Goal: Task Accomplishment & Management: Complete application form

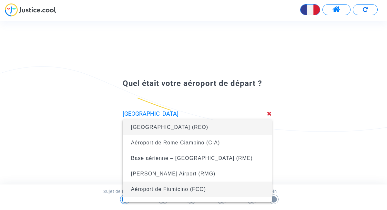
click at [179, 189] on span "Aéroport de Fiumicino (FCO)" at bounding box center [168, 188] width 75 height 5
type input "Aéroport de Fiumicino (FCO)"
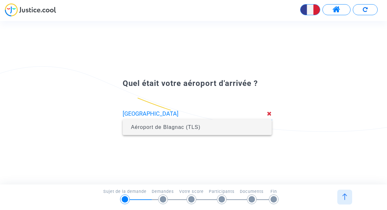
click at [164, 128] on span "Aéroport de Blagnac (TLS)" at bounding box center [165, 126] width 69 height 5
type input "Aéroport de Blagnac (TLS)"
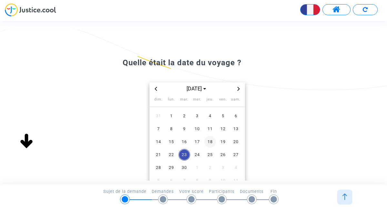
click at [210, 142] on span "18" at bounding box center [211, 142] width 12 height 12
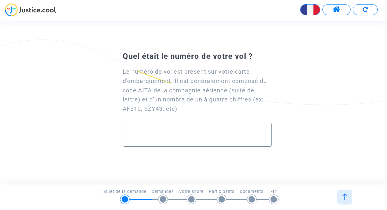
click at [172, 129] on div at bounding box center [198, 132] width 136 height 18
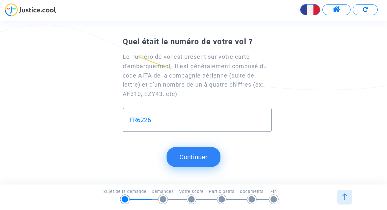
type input "FR6226"
click at [197, 158] on button "Continuer" at bounding box center [194, 157] width 54 height 20
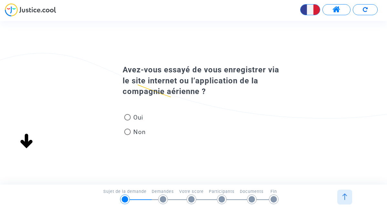
click at [129, 117] on span at bounding box center [127, 117] width 6 height 6
click at [128, 121] on input "Oui" at bounding box center [127, 121] width 0 height 0
radio input "true"
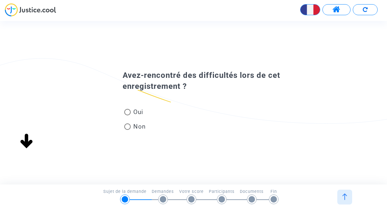
click at [129, 111] on span at bounding box center [127, 112] width 6 height 6
click at [128, 115] on input "Oui" at bounding box center [127, 115] width 0 height 0
radio input "true"
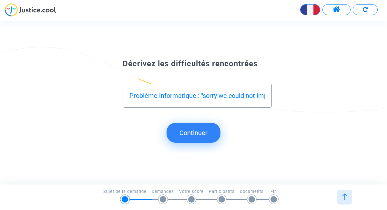
type input "Problème informatique : "sorry we could not import your booking""
click at [197, 135] on button "Continuer" at bounding box center [194, 133] width 54 height 20
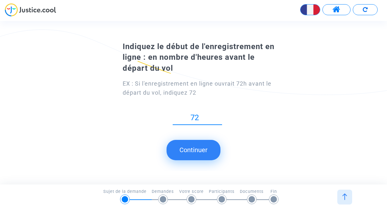
type input "72"
click at [191, 148] on button "Continuer" at bounding box center [194, 150] width 54 height 20
type input "1"
click at [191, 152] on button "Continuer" at bounding box center [194, 150] width 54 height 20
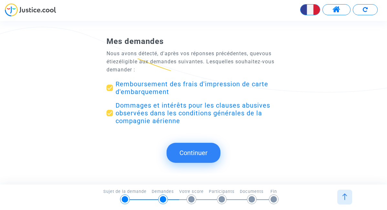
click at [144, 89] on span "Remboursement des frais d'impression de carte d'embarquement" at bounding box center [192, 88] width 153 height 16
click at [110, 91] on input "Remboursement des frais d'impression de carte d'embarquement" at bounding box center [110, 91] width 0 height 0
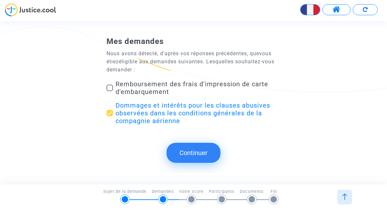
click at [144, 89] on span "Remboursement des frais d'impression de carte d'embarquement" at bounding box center [192, 88] width 153 height 16
click at [110, 91] on input "Remboursement des frais d'impression de carte d'embarquement" at bounding box center [110, 91] width 0 height 0
checkbox input "true"
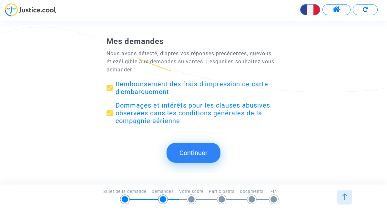
click at [203, 152] on button "Continuer" at bounding box center [194, 153] width 54 height 20
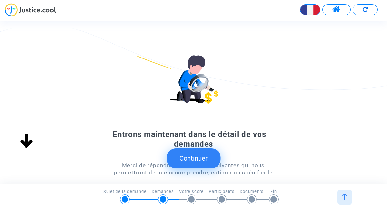
click at [190, 157] on button "Continuer" at bounding box center [194, 158] width 54 height 20
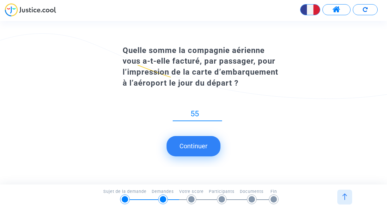
type input "55"
click at [193, 141] on button "Continuer" at bounding box center [194, 146] width 54 height 20
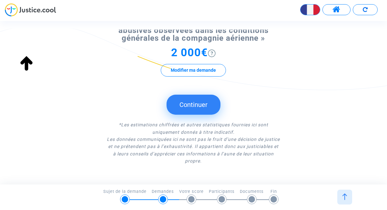
scroll to position [157, 0]
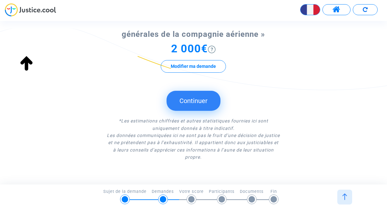
click at [192, 101] on button "Continuer" at bounding box center [194, 101] width 54 height 20
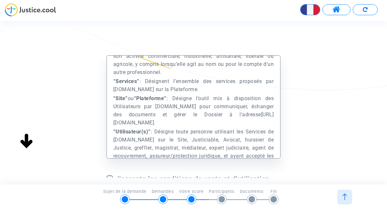
scroll to position [0, 0]
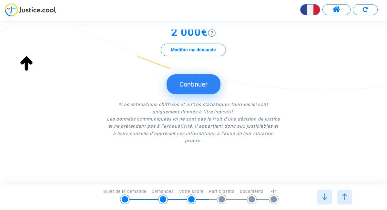
click at [202, 48] on button "Modifier ma demande" at bounding box center [193, 50] width 65 height 13
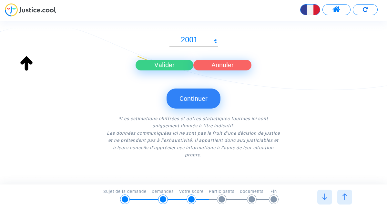
click at [211, 37] on input "2001" at bounding box center [192, 40] width 45 height 9
click at [211, 41] on input "2000" at bounding box center [192, 40] width 45 height 9
click at [211, 41] on input "1999" at bounding box center [192, 40] width 45 height 9
click at [211, 41] on input "1998" at bounding box center [192, 40] width 45 height 9
click at [211, 41] on input "1997" at bounding box center [192, 40] width 45 height 9
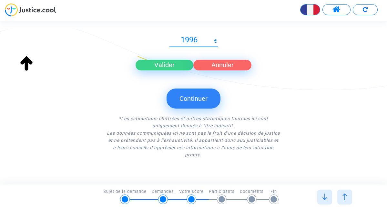
click at [211, 41] on input "1996" at bounding box center [192, 40] width 45 height 9
click at [211, 41] on input "1995" at bounding box center [192, 40] width 45 height 9
click at [211, 41] on input "1994" at bounding box center [192, 40] width 45 height 9
drag, startPoint x: 198, startPoint y: 39, endPoint x: 178, endPoint y: 39, distance: 20.0
click at [178, 39] on input "1994" at bounding box center [192, 40] width 45 height 9
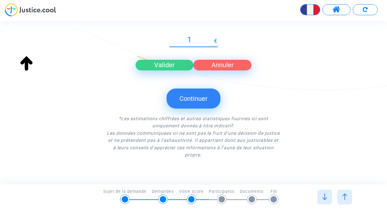
type input "16"
click at [172, 65] on button "Valider" at bounding box center [165, 65] width 58 height 10
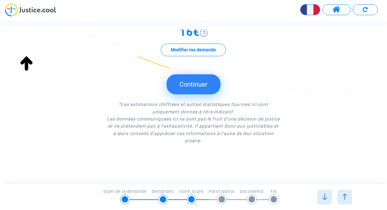
click at [193, 81] on button "Continuer" at bounding box center [194, 84] width 54 height 20
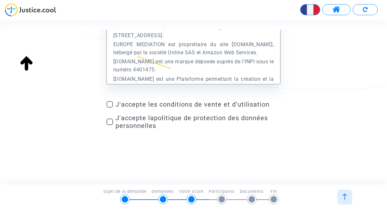
scroll to position [74, 0]
click at [109, 104] on span at bounding box center [110, 104] width 6 height 6
click at [110, 108] on input "J'accepte les conditions de vente et d'utilisation" at bounding box center [110, 108] width 0 height 0
checkbox input "true"
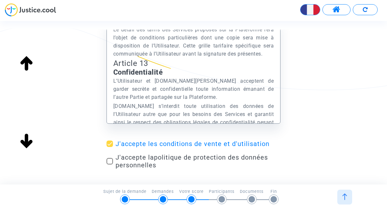
scroll to position [5796, 0]
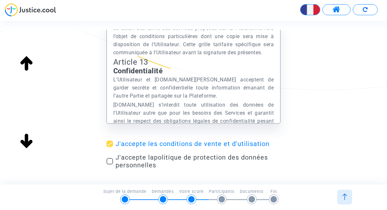
click at [47, 9] on img at bounding box center [30, 9] width 51 height 13
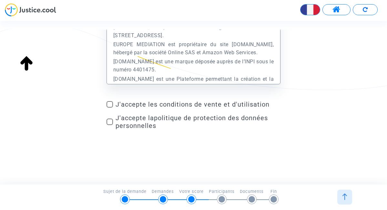
scroll to position [74, 0]
click at [110, 106] on span at bounding box center [110, 104] width 6 height 6
click at [110, 108] on input "J'accepte les conditions de vente et d'utilisation" at bounding box center [110, 108] width 0 height 0
checkbox input "true"
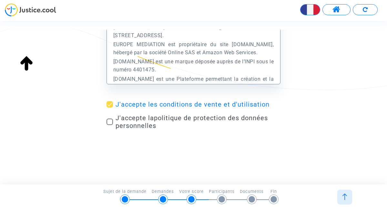
click at [110, 121] on span at bounding box center [110, 122] width 6 height 6
click at [110, 125] on input "J'accepte la politique de protection des données personnelles" at bounding box center [110, 125] width 0 height 0
checkbox input "true"
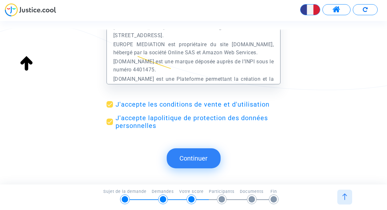
click at [200, 159] on button "Continuer" at bounding box center [194, 158] width 54 height 20
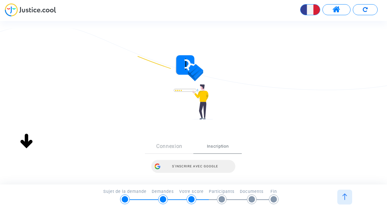
click at [188, 165] on div "S’inscrire avec Google" at bounding box center [194, 166] width 84 height 13
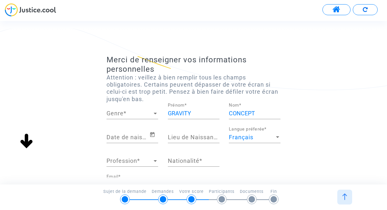
click at [154, 111] on div at bounding box center [156, 113] width 6 height 6
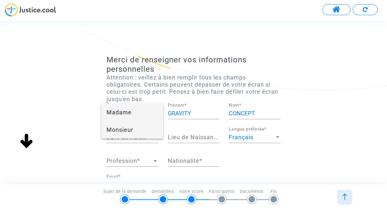
click at [133, 128] on span "Monsieur" at bounding box center [133, 129] width 52 height 17
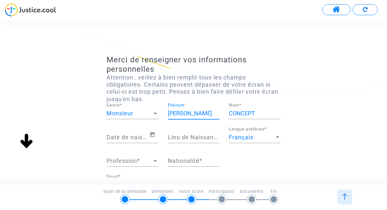
type input "[PERSON_NAME]"
type input "C"
type input "VELU"
click at [140, 136] on input "Date de naissance *" at bounding box center [128, 137] width 43 height 6
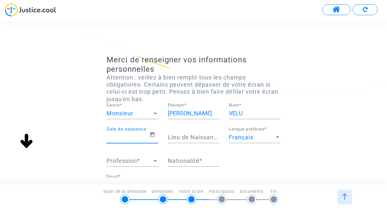
click at [140, 136] on input "Date de naissance *" at bounding box center [128, 137] width 43 height 6
click at [153, 134] on icon "Open calendar" at bounding box center [153, 135] width 6 height 8
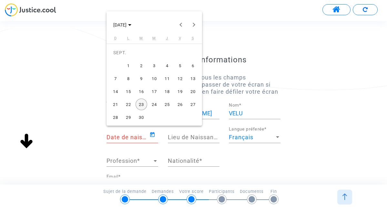
click at [132, 26] on span "[DATE]" at bounding box center [122, 24] width 18 height 5
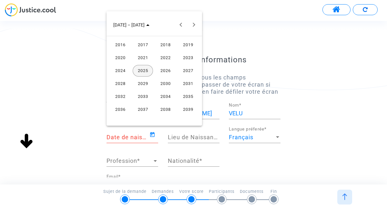
click at [146, 25] on polygon "Choose date" at bounding box center [147, 25] width 3 height 2
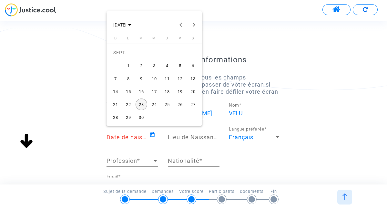
click at [137, 25] on button "[DATE]" at bounding box center [122, 24] width 28 height 13
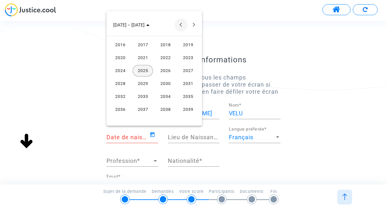
click at [181, 23] on button "Previous 24 years" at bounding box center [181, 24] width 13 height 13
click at [121, 68] on div "1976" at bounding box center [120, 71] width 20 height 12
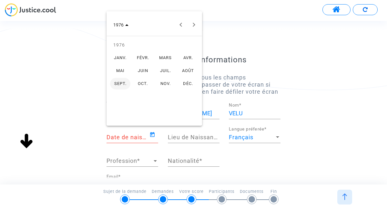
click at [183, 57] on div "AVR." at bounding box center [188, 58] width 20 height 12
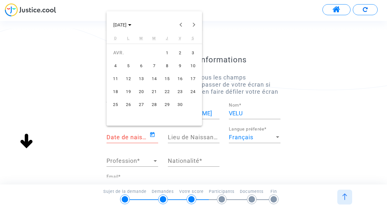
click at [181, 89] on div "23" at bounding box center [181, 92] width 12 height 12
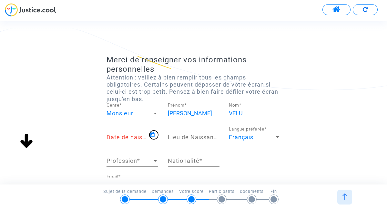
type input "[DATE]"
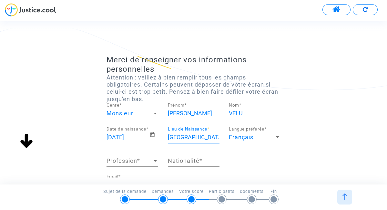
type input "[GEOGRAPHIC_DATA]"
click at [152, 161] on span "Profession" at bounding box center [130, 161] width 46 height 6
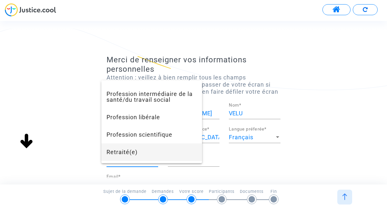
scroll to position [563, 0]
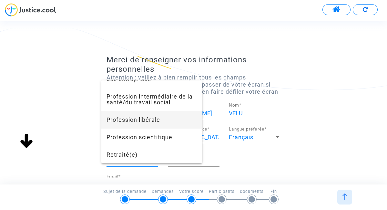
click at [149, 127] on span "Profession libérale" at bounding box center [152, 119] width 90 height 17
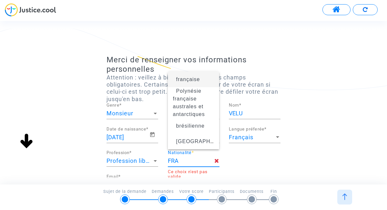
click at [191, 78] on span "française" at bounding box center [188, 79] width 24 height 5
type input "française"
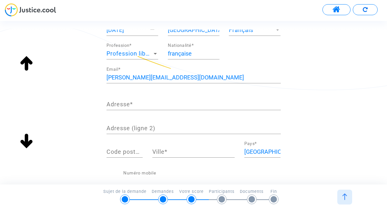
scroll to position [111, 0]
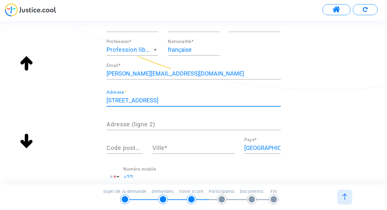
type input "[STREET_ADDRESS]"
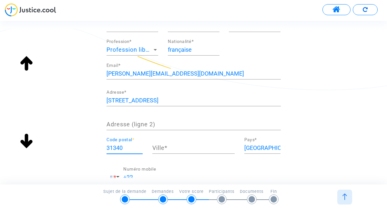
type input "31340"
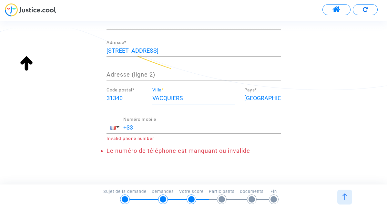
scroll to position [165, 0]
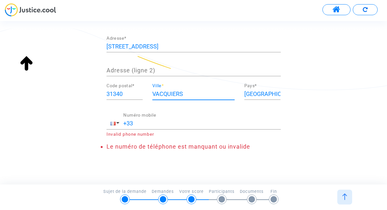
type input "VACQUIERS"
click at [140, 122] on input "+33" at bounding box center [202, 123] width 158 height 6
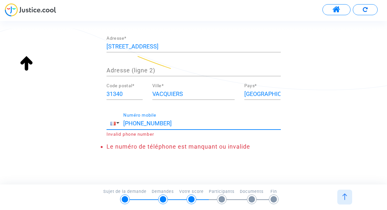
scroll to position [159, 0]
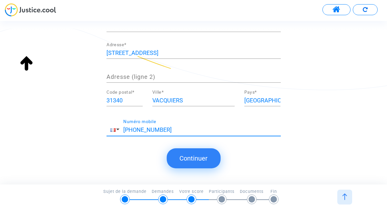
type input "[PHONE_NUMBER]"
click at [191, 155] on button "Continuer" at bounding box center [194, 158] width 54 height 20
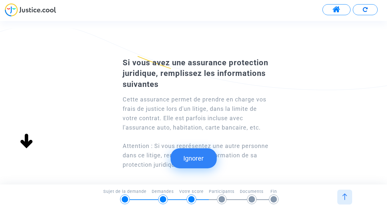
scroll to position [0, 0]
click at [195, 157] on button "Ignorer" at bounding box center [194, 158] width 46 height 20
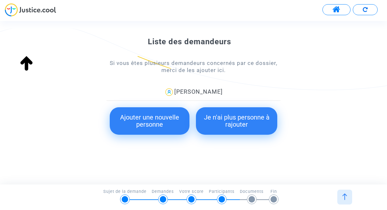
scroll to position [92, 0]
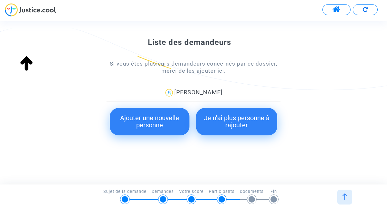
click at [223, 128] on button "Je n'ai plus personne à rajouter" at bounding box center [236, 121] width 81 height 27
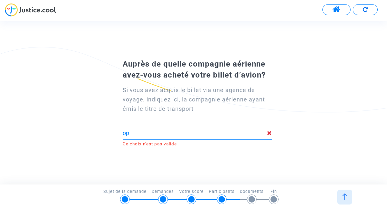
type input "o"
type input "O"
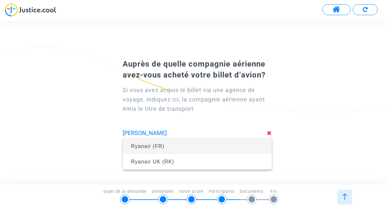
click at [212, 145] on span "Ryanair (FR)" at bounding box center [197, 146] width 139 height 18
type input "Ryanair (FR)"
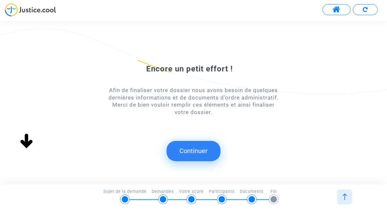
click at [200, 151] on button "Continuer" at bounding box center [194, 151] width 54 height 20
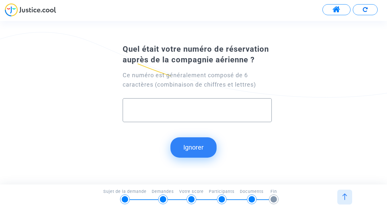
paste input "23906406119"
type input "23906406119"
click at [193, 148] on button "Continuer" at bounding box center [194, 147] width 54 height 20
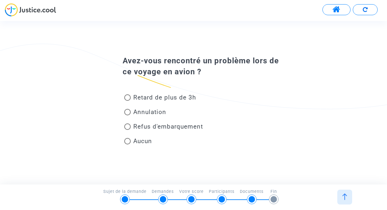
click at [129, 141] on span at bounding box center [127, 141] width 6 height 6
click at [128, 144] on input "Aucun" at bounding box center [127, 144] width 0 height 0
radio input "true"
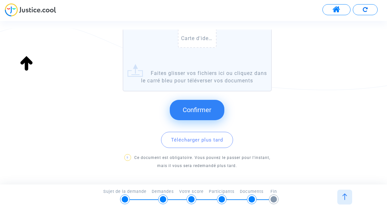
scroll to position [133, 0]
click at [198, 105] on span "Confirmer" at bounding box center [197, 109] width 29 height 8
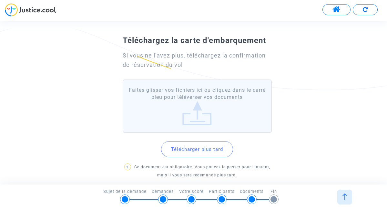
scroll to position [22, 0]
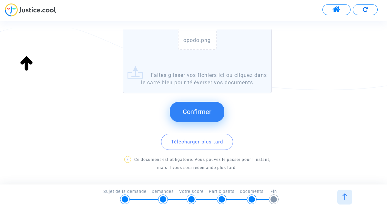
click at [196, 109] on span "Confirmer" at bounding box center [197, 112] width 29 height 8
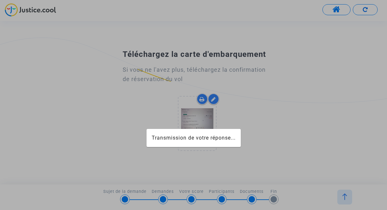
scroll to position [0, 0]
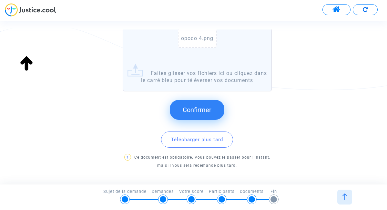
click at [193, 111] on span "Confirmer" at bounding box center [197, 110] width 29 height 8
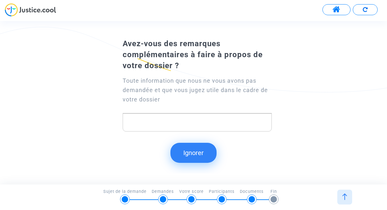
click at [132, 124] on p "Rich Text Editor, main" at bounding box center [197, 123] width 143 height 8
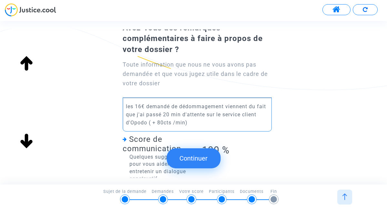
scroll to position [36, 0]
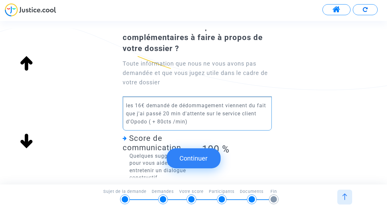
click at [170, 105] on p "les 16€ demandé de dédommagement viennent du fait que j'ai passé 20 min d'atten…" at bounding box center [197, 113] width 143 height 24
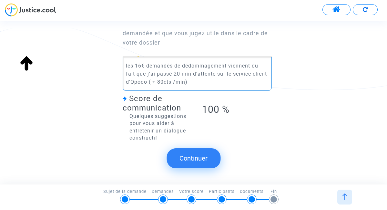
scroll to position [75, 0]
click at [191, 83] on p "les 16€ demandés de dédommagement viennent du fait que j'ai passé 20 min d'atte…" at bounding box center [197, 74] width 143 height 24
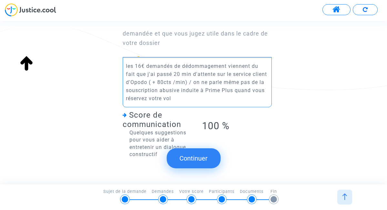
click at [235, 90] on p "les 16€ demandés de dédommagement viennent du fait que j'ai passé 20 min d'atte…" at bounding box center [197, 82] width 143 height 40
click at [208, 97] on p "les 16€ demandés de dédommagement viennent du fait que j'ai passé 20 min d'atte…" at bounding box center [197, 82] width 143 height 40
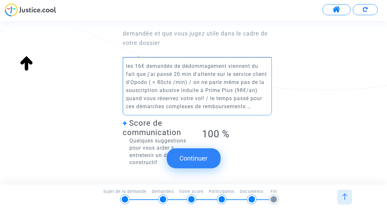
click at [208, 98] on p "les 16€ demandés de dédommagement viennent du fait que j'ai passé 20 min d'atte…" at bounding box center [197, 86] width 143 height 48
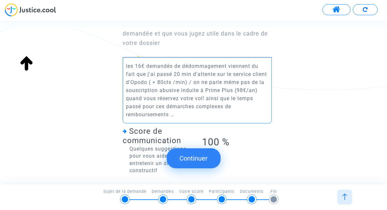
click at [182, 115] on p "les 16€ demandés de dédommagement viennent du fait que j'ai passé 20 min d'atte…" at bounding box center [197, 90] width 143 height 57
click at [191, 156] on button "Continuer" at bounding box center [194, 158] width 54 height 20
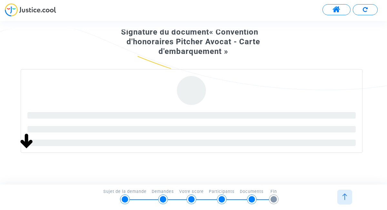
scroll to position [61, 0]
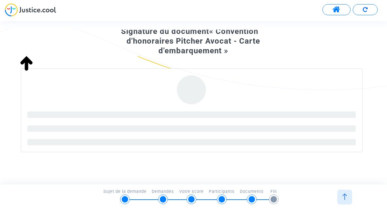
click at [164, 198] on div at bounding box center [163, 199] width 6 height 6
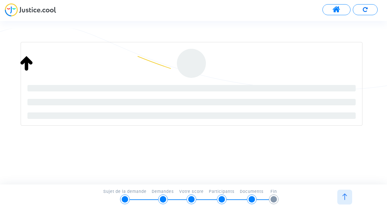
scroll to position [89, 0]
